Goal: Check status: Check status

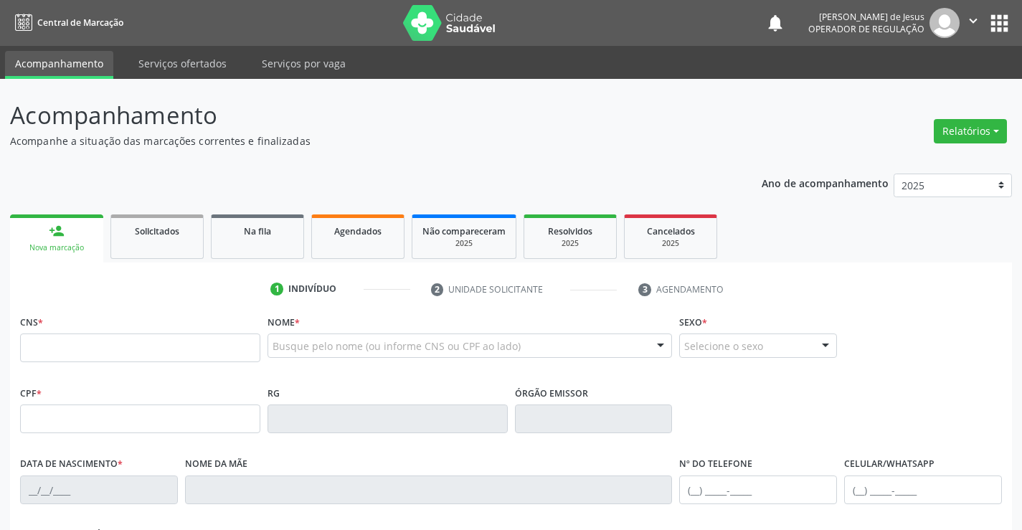
click at [972, 20] on icon "" at bounding box center [973, 21] width 16 height 16
click at [375, 240] on link "Agendados" at bounding box center [357, 236] width 93 height 44
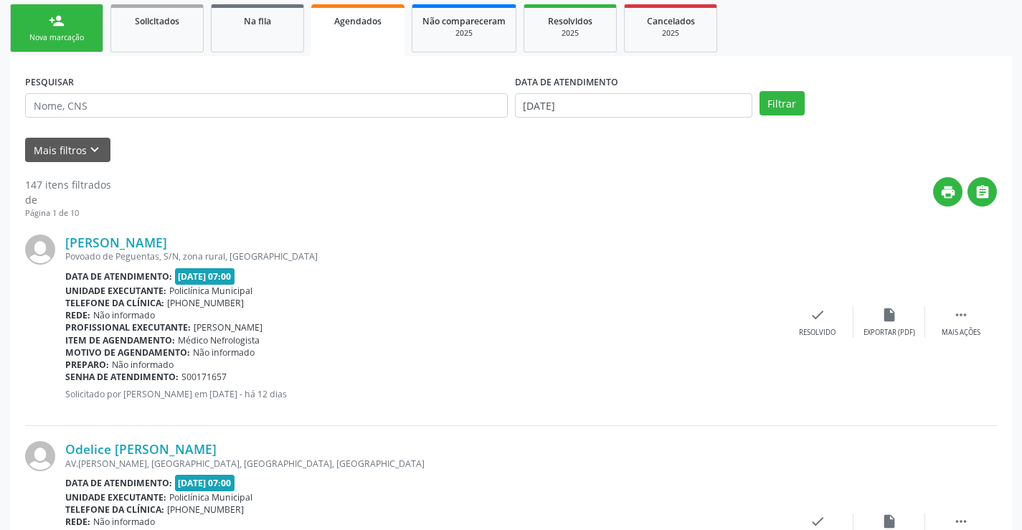
scroll to position [72, 0]
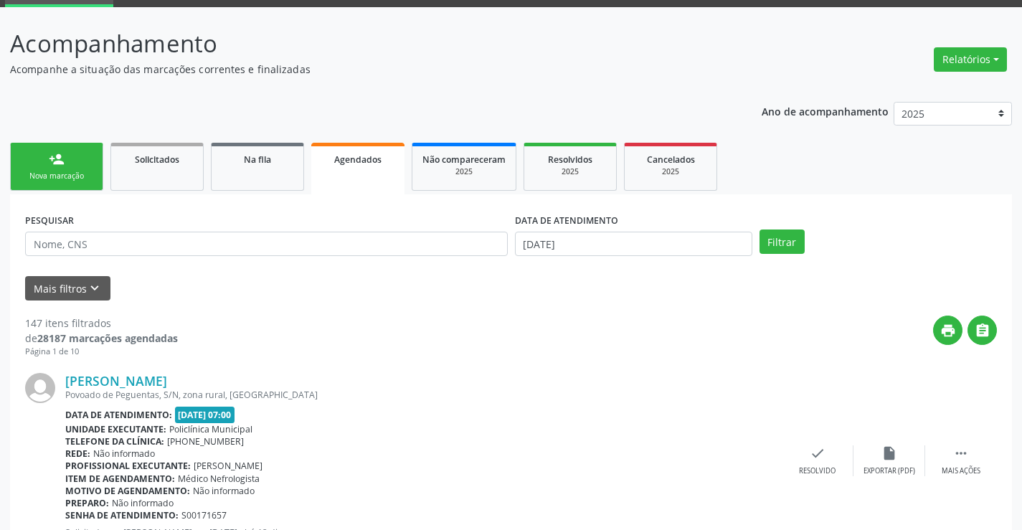
click at [288, 230] on div "PESQUISAR" at bounding box center [267, 237] width 490 height 56
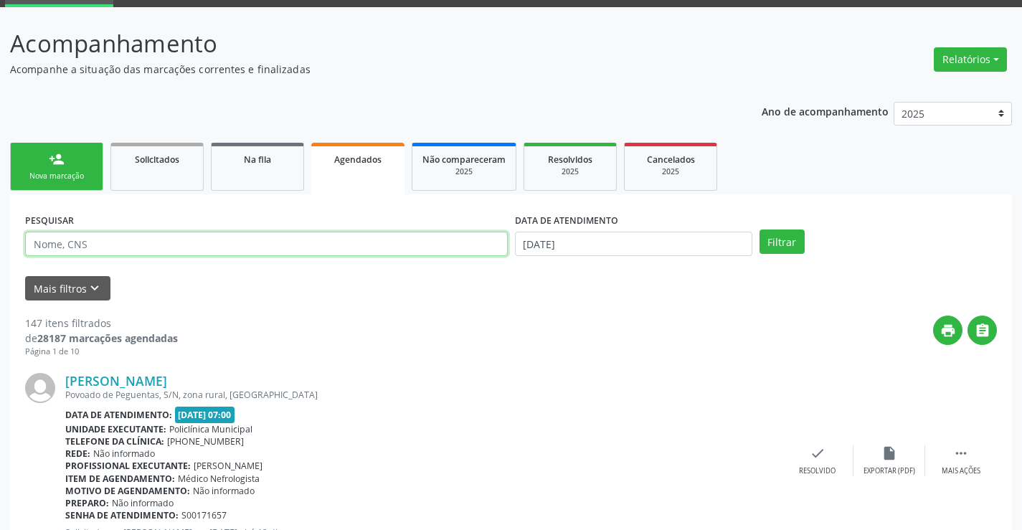
click at [283, 246] on input "text" at bounding box center [266, 244] width 483 height 24
type input "702304141366518"
click at [759, 229] on button "Filtrar" at bounding box center [781, 241] width 45 height 24
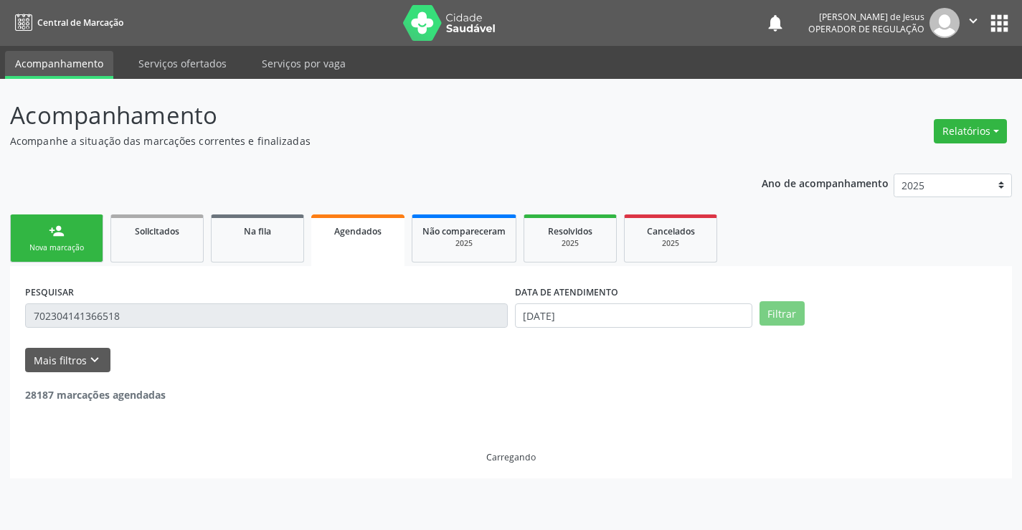
scroll to position [0, 0]
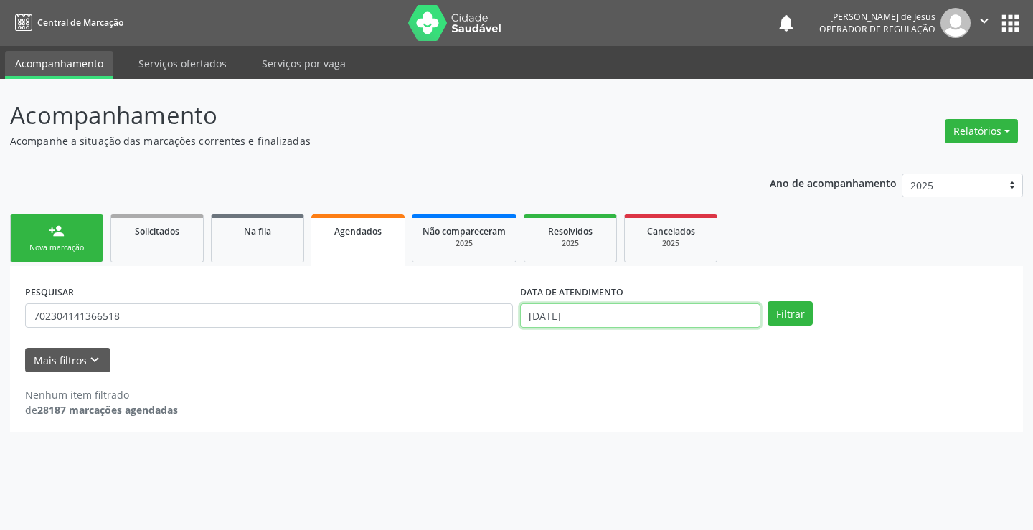
click at [633, 319] on input "[DATE]" at bounding box center [640, 315] width 240 height 24
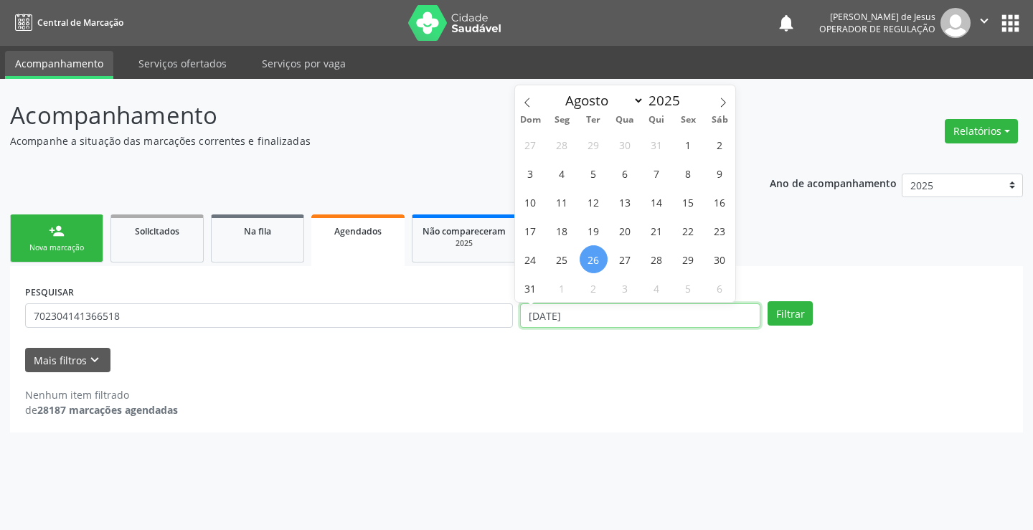
click at [633, 319] on input "[DATE]" at bounding box center [640, 315] width 240 height 24
drag, startPoint x: 633, startPoint y: 319, endPoint x: 623, endPoint y: 321, distance: 9.4
click at [631, 318] on input "[DATE]" at bounding box center [640, 315] width 240 height 24
click at [767, 301] on button "Filtrar" at bounding box center [789, 313] width 45 height 24
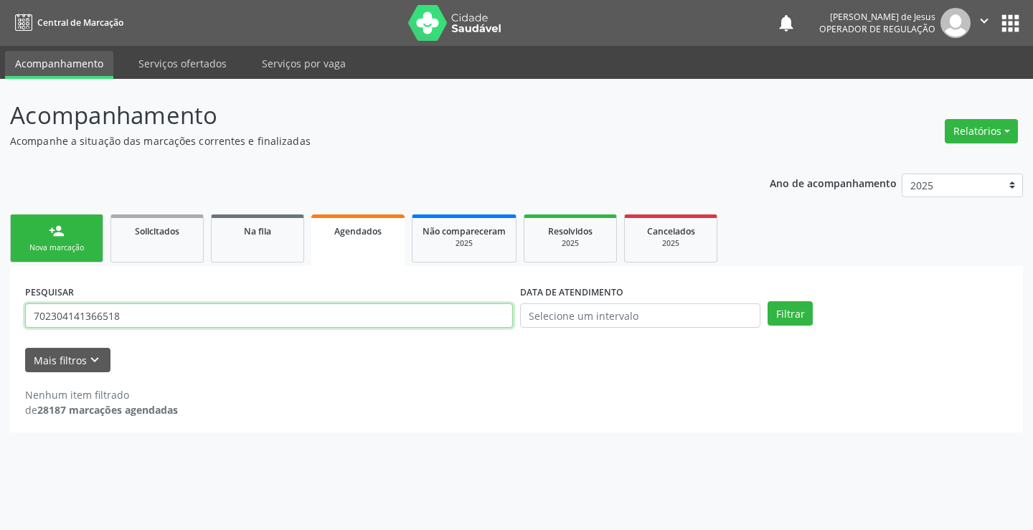
click at [447, 319] on input "702304141366518" at bounding box center [269, 315] width 488 height 24
type input "702304141366518"
click at [559, 303] on label "DATA DE ATENDIMENTO" at bounding box center [571, 292] width 103 height 22
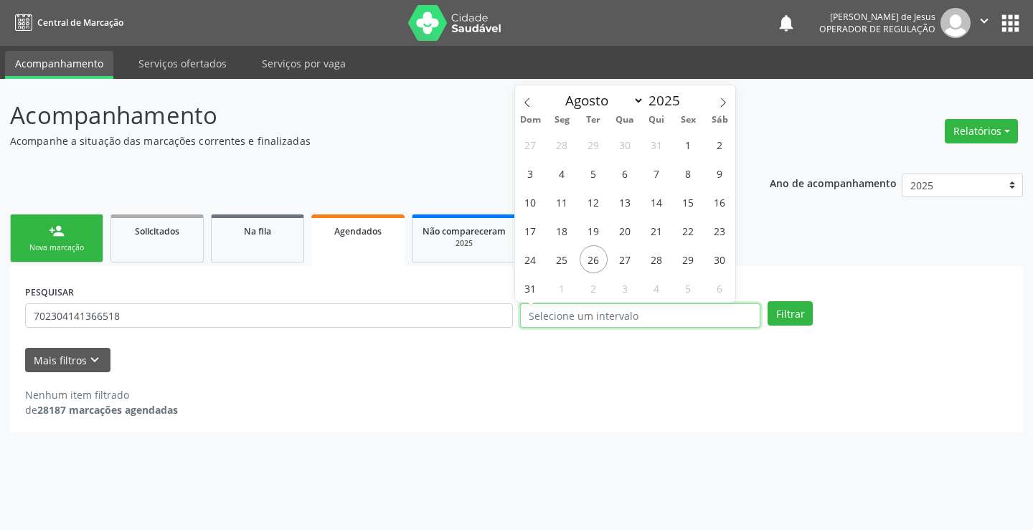
click at [556, 311] on input "text" at bounding box center [640, 315] width 240 height 24
click at [633, 262] on span "27" at bounding box center [625, 259] width 28 height 28
type input "[DATE]"
click at [633, 262] on span "27" at bounding box center [625, 259] width 28 height 28
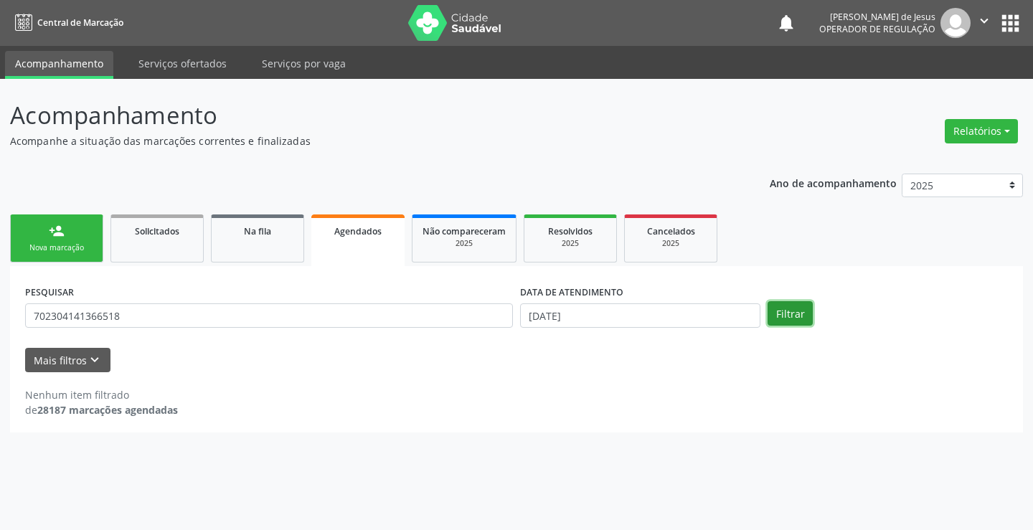
click at [792, 320] on button "Filtrar" at bounding box center [789, 313] width 45 height 24
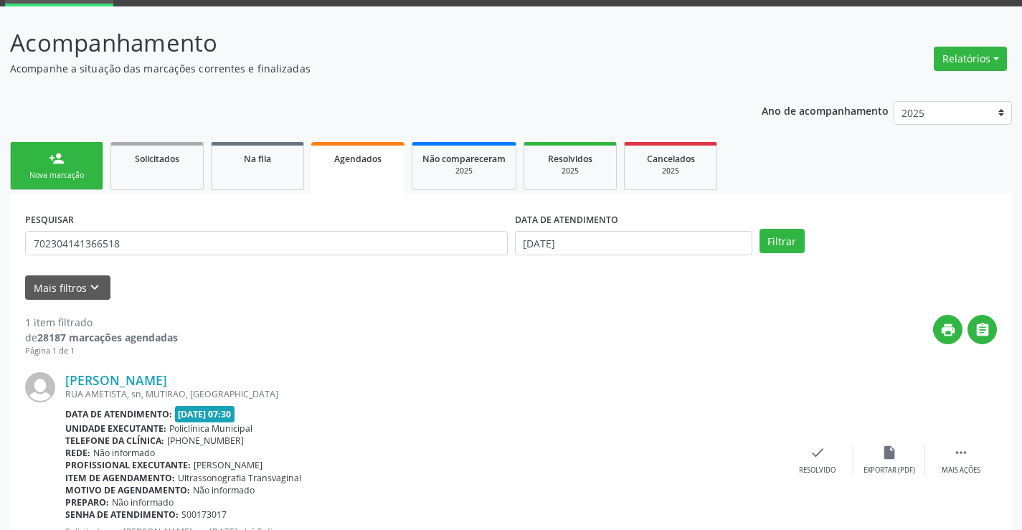
scroll to position [131, 0]
